Goal: Information Seeking & Learning: Find specific page/section

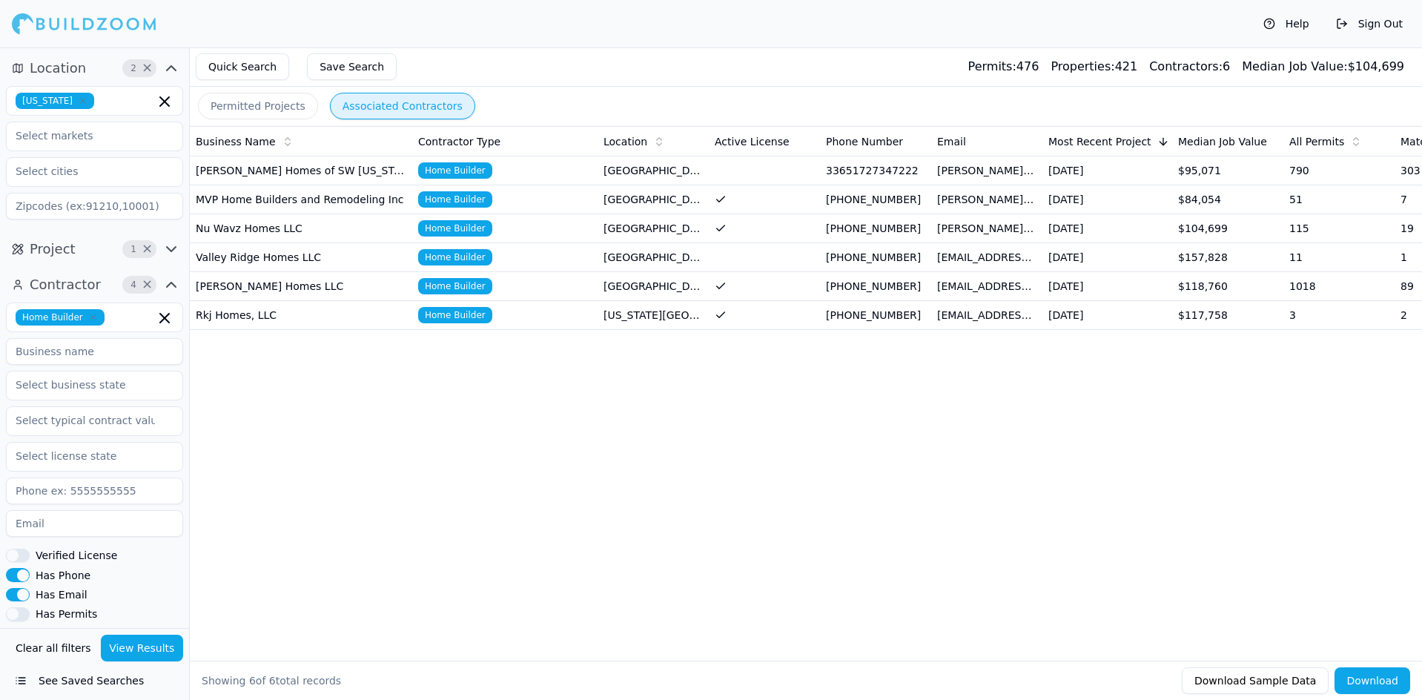
click at [79, 98] on icon "button" at bounding box center [83, 100] width 9 height 9
click at [67, 163] on div "[US_STATE]" at bounding box center [95, 158] width 170 height 24
click at [221, 405] on div "Business Name Contractor Type Location Active License Phone Number Email Most R…" at bounding box center [806, 369] width 1232 height 487
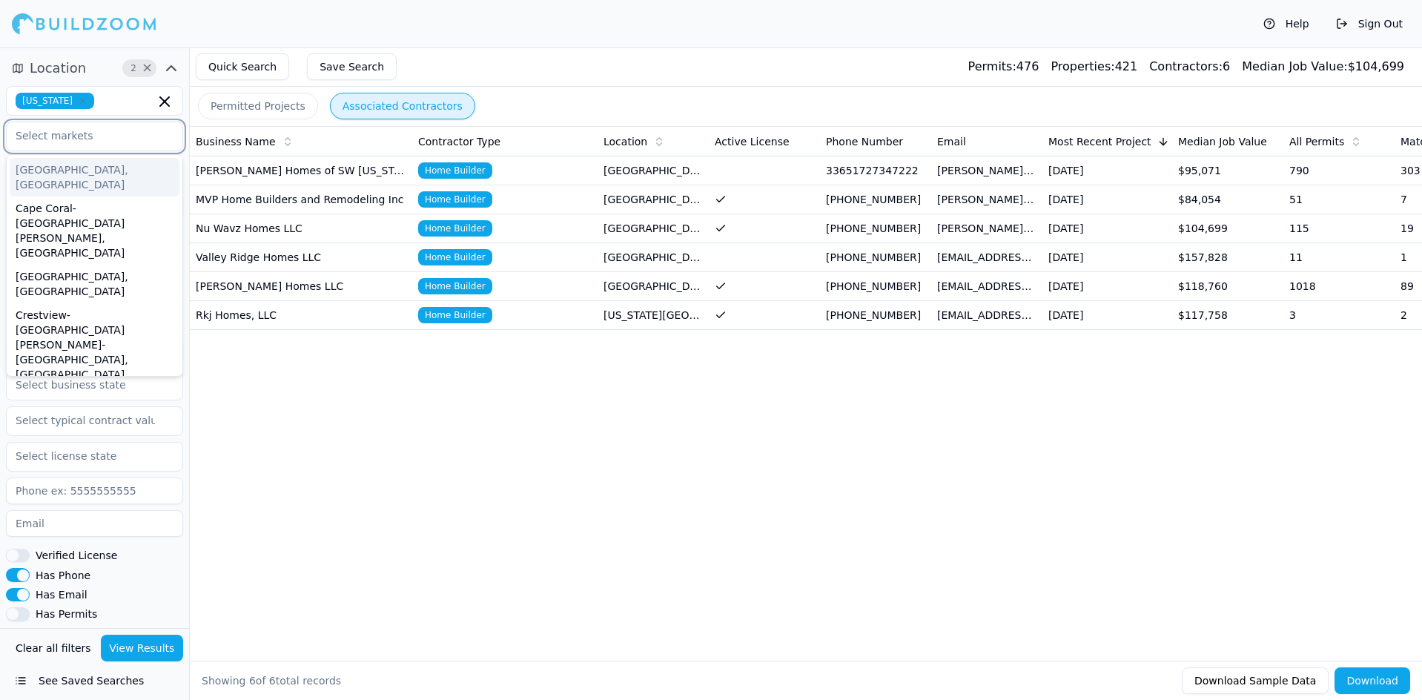
click at [87, 133] on input "text" at bounding box center [85, 135] width 157 height 27
click at [90, 265] on div "[GEOGRAPHIC_DATA], [GEOGRAPHIC_DATA]" at bounding box center [95, 284] width 170 height 39
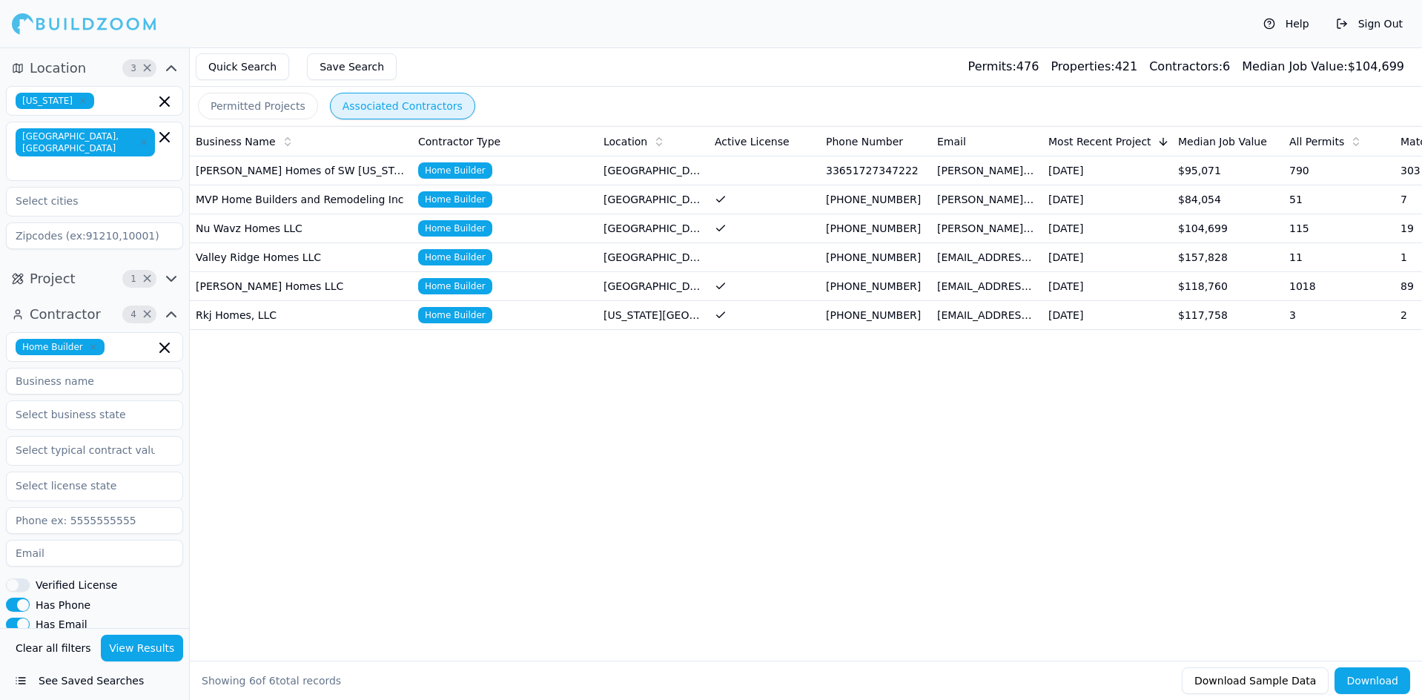
click at [263, 425] on div "Business Name Contractor Type Location Active License Phone Number Email Most R…" at bounding box center [806, 369] width 1232 height 487
click at [145, 651] on button "View Results" at bounding box center [142, 648] width 83 height 27
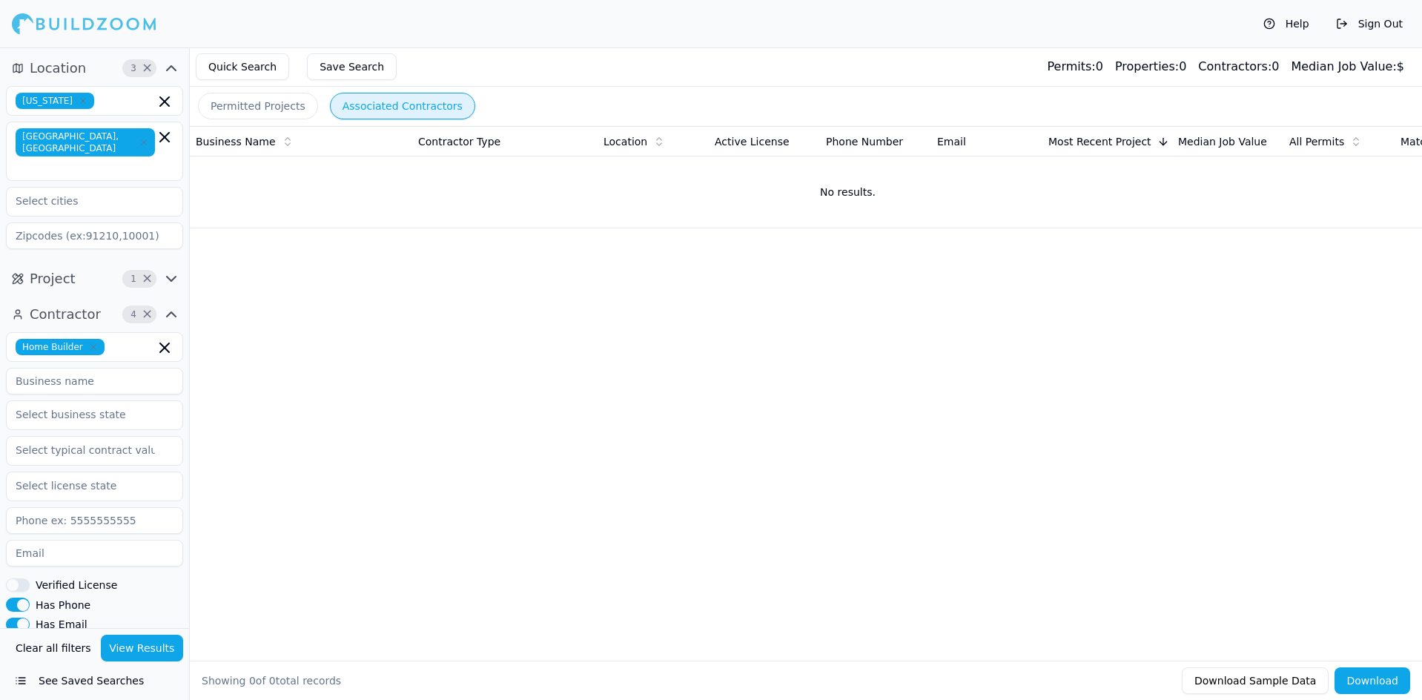
click at [91, 345] on icon "button" at bounding box center [93, 347] width 4 height 4
click at [134, 642] on button "View Results" at bounding box center [142, 648] width 83 height 27
click at [256, 101] on button "Permitted Projects" at bounding box center [258, 106] width 120 height 27
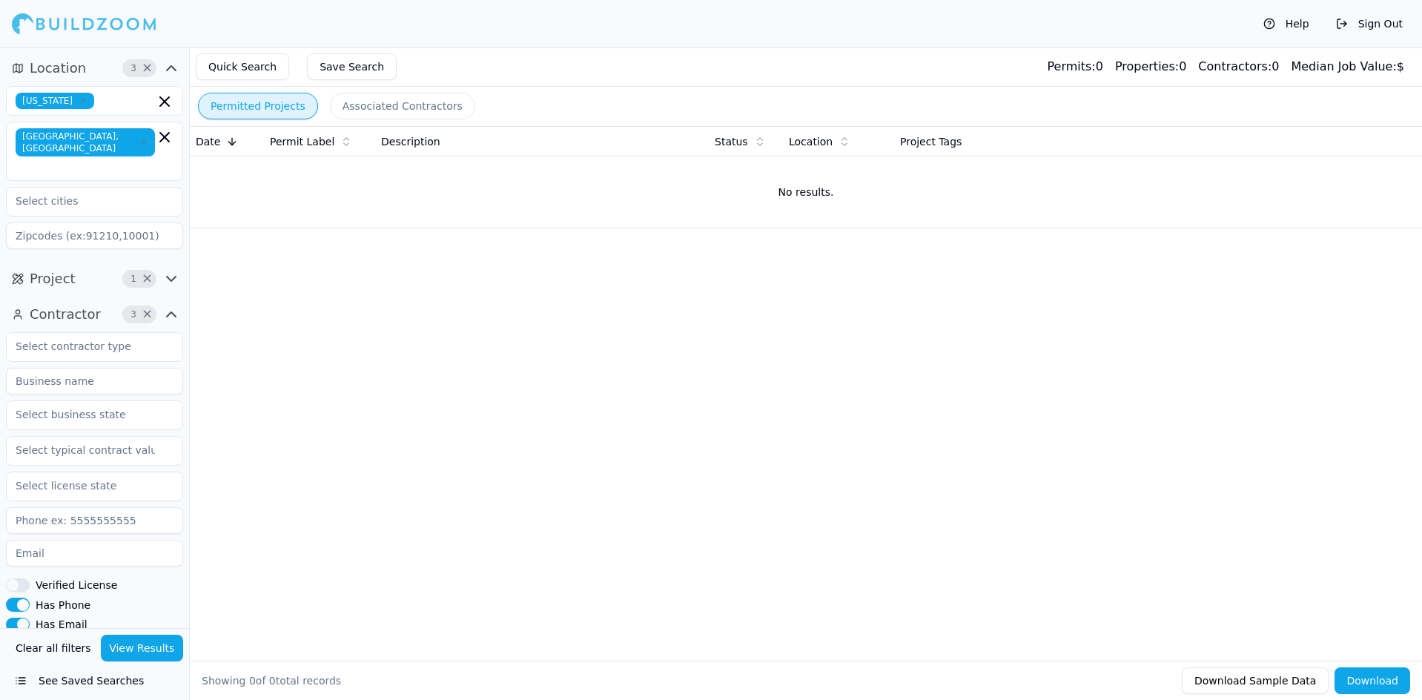
click at [139, 138] on icon "button" at bounding box center [143, 142] width 9 height 9
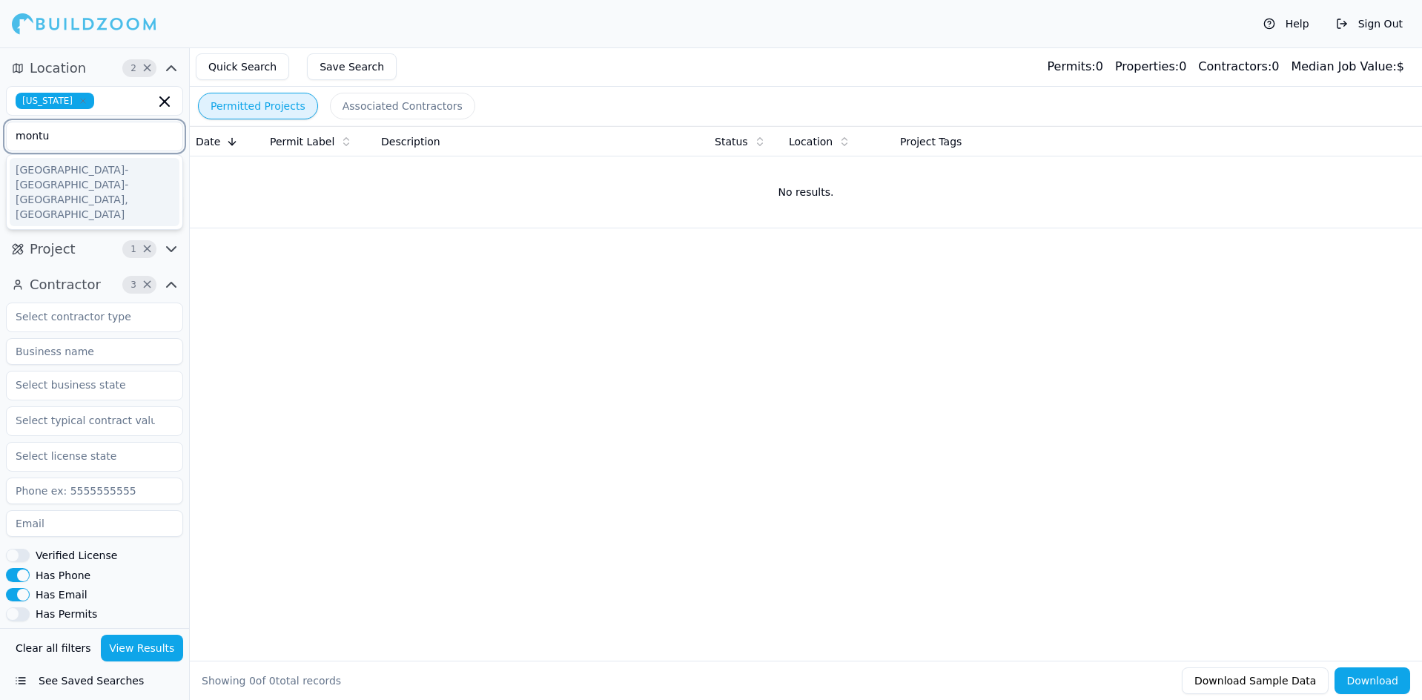
type input "montu"
